Goal: Information Seeking & Learning: Learn about a topic

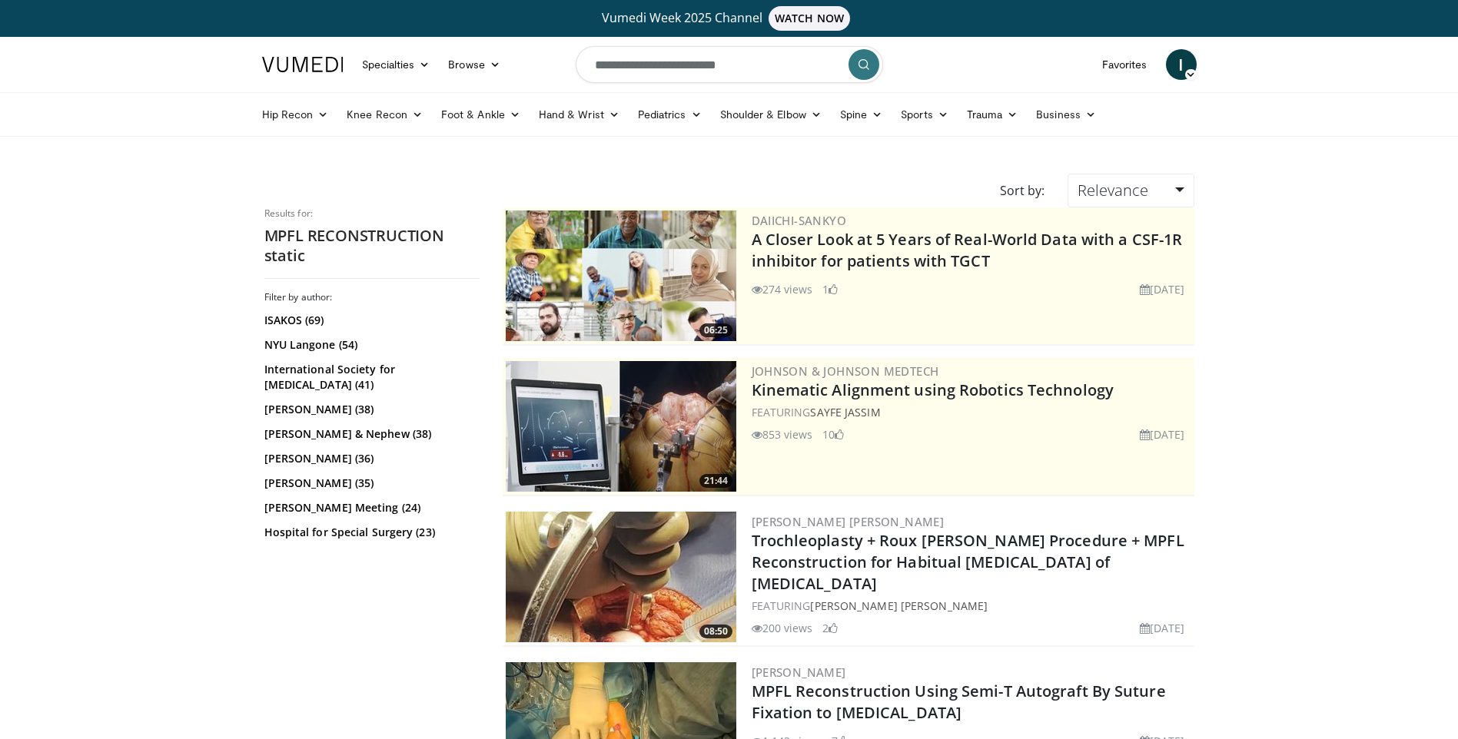
scroll to position [2018, 0]
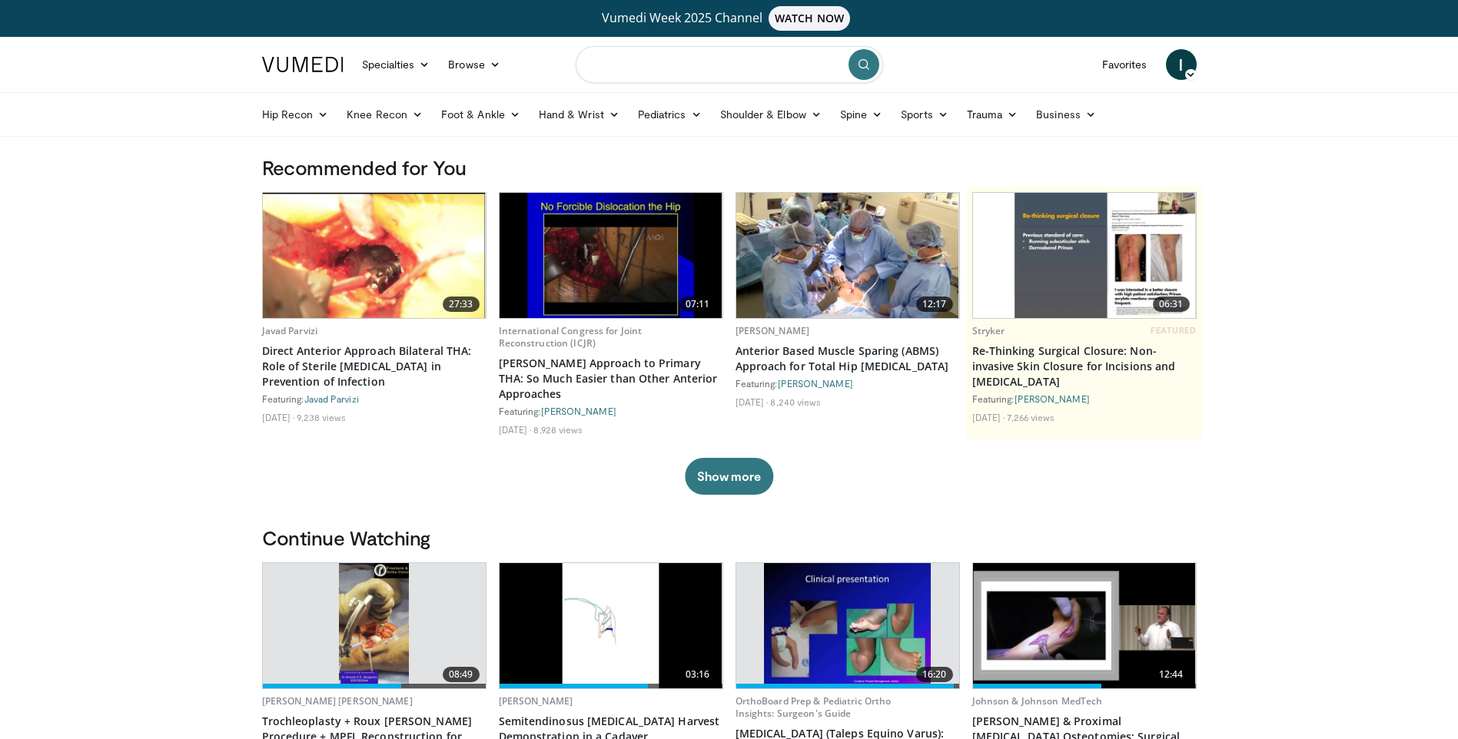
click at [701, 66] on input "Search topics, interventions" at bounding box center [728, 64] width 307 height 37
type input "**********"
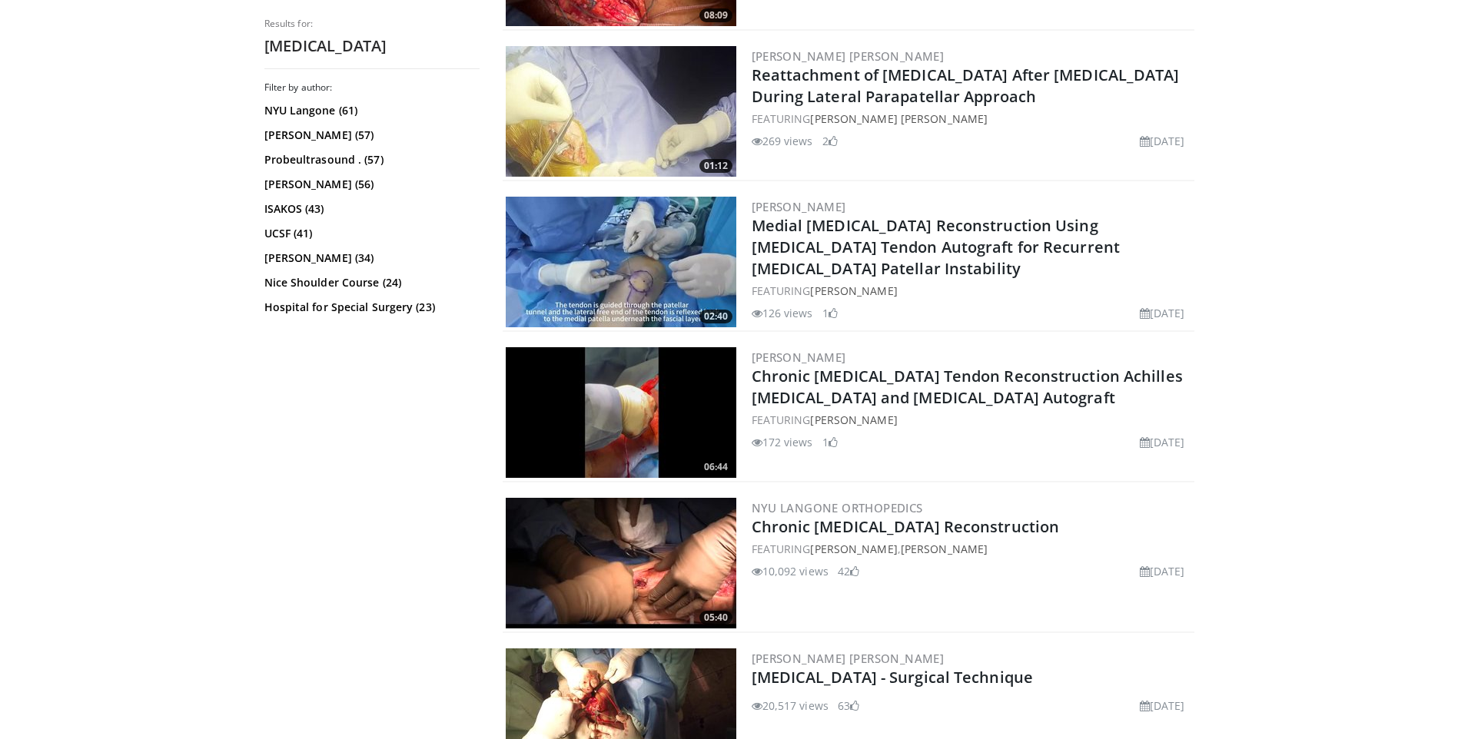
scroll to position [611, 0]
